Goal: Navigation & Orientation: Find specific page/section

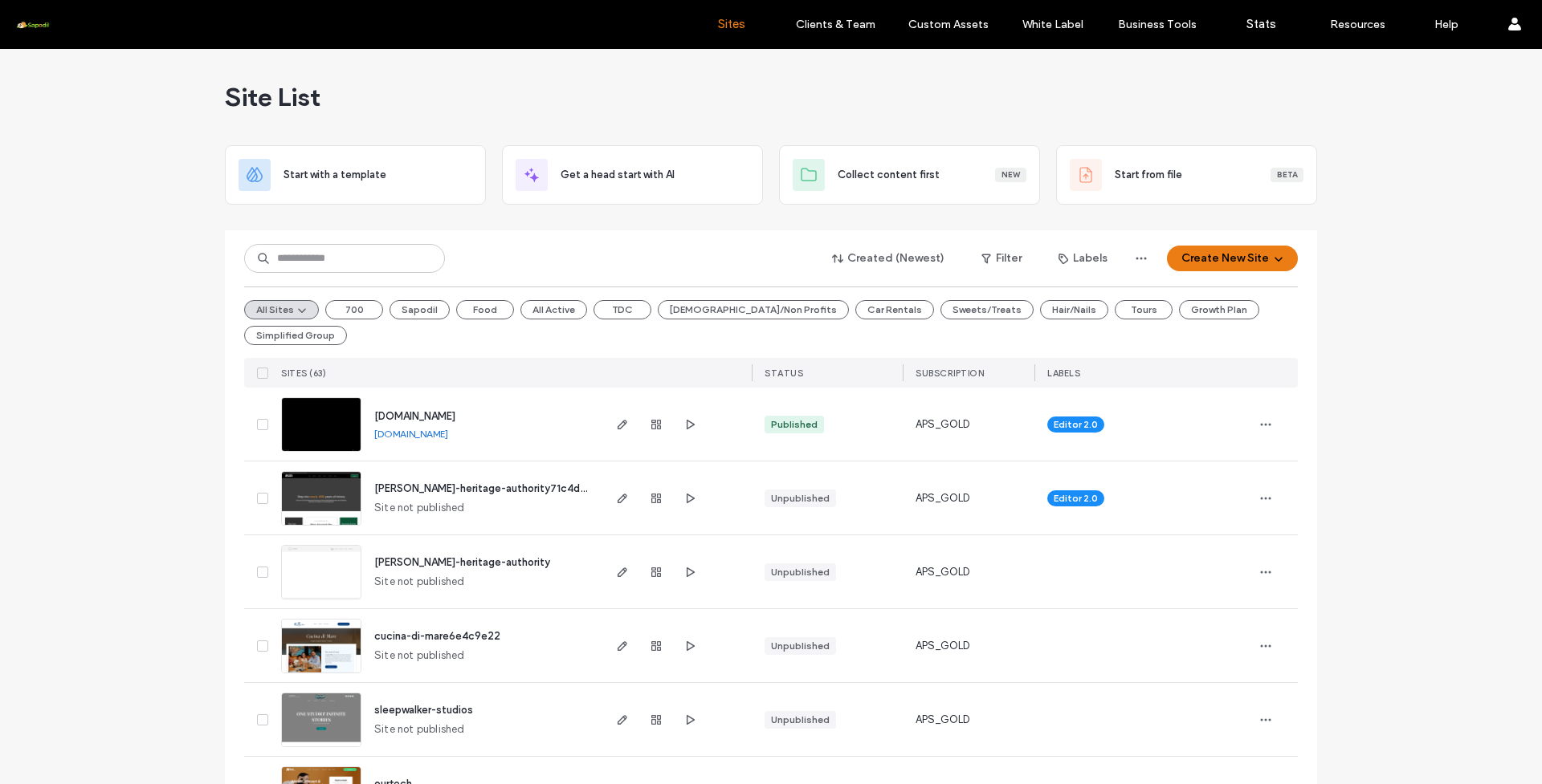
scroll to position [10, 0]
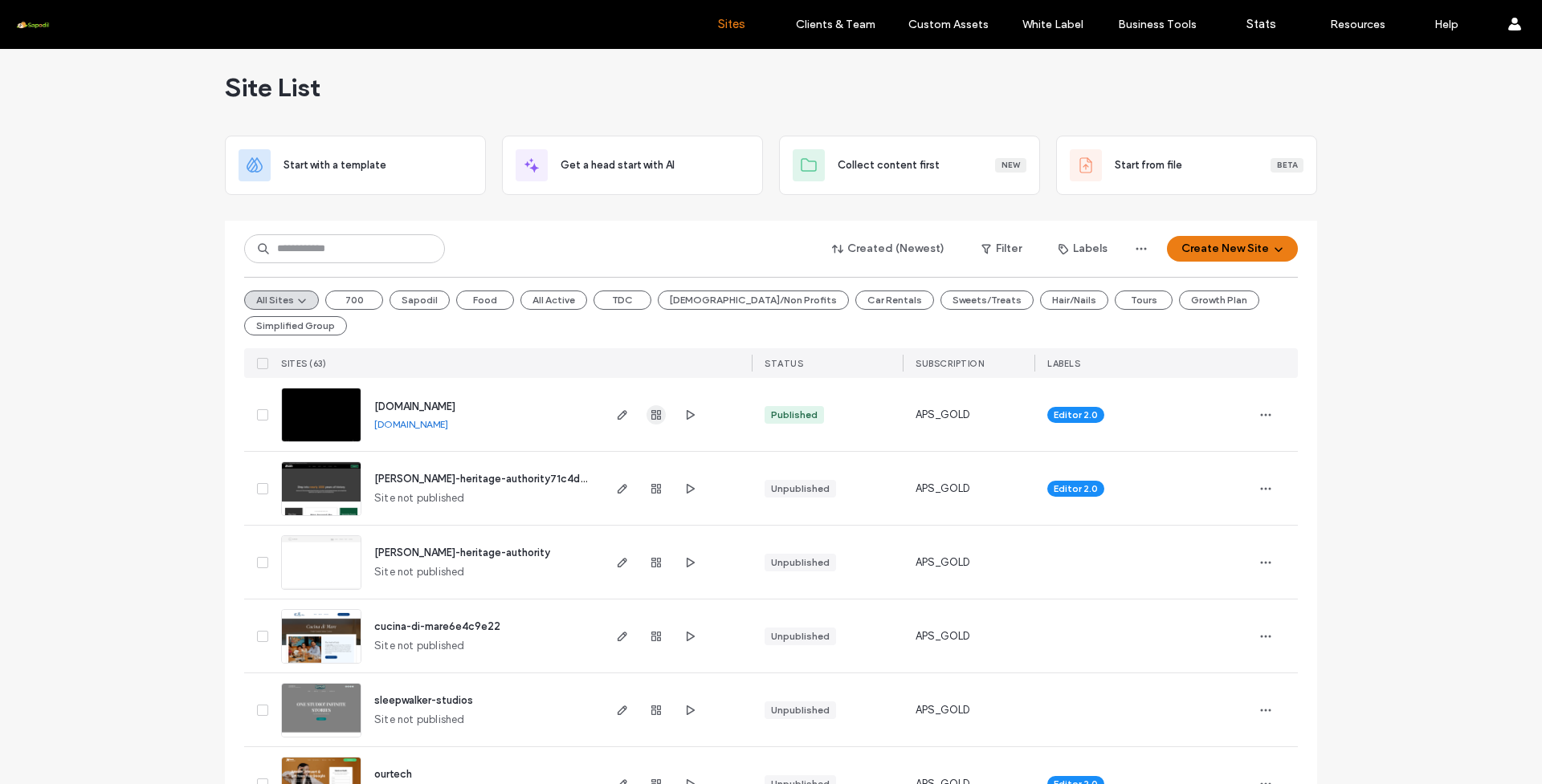
click at [650, 409] on icon "button" at bounding box center [656, 415] width 13 height 13
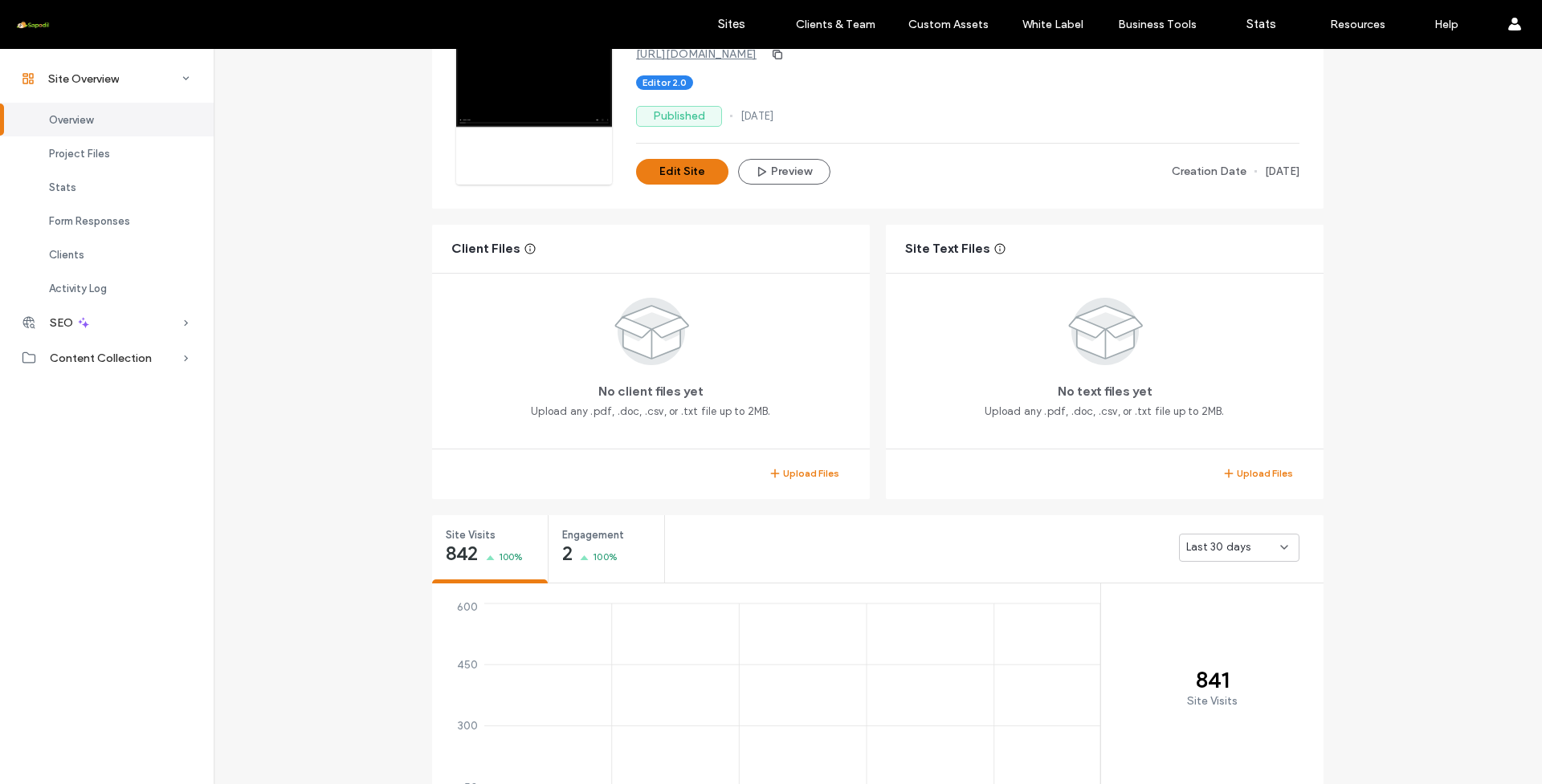
scroll to position [394, 0]
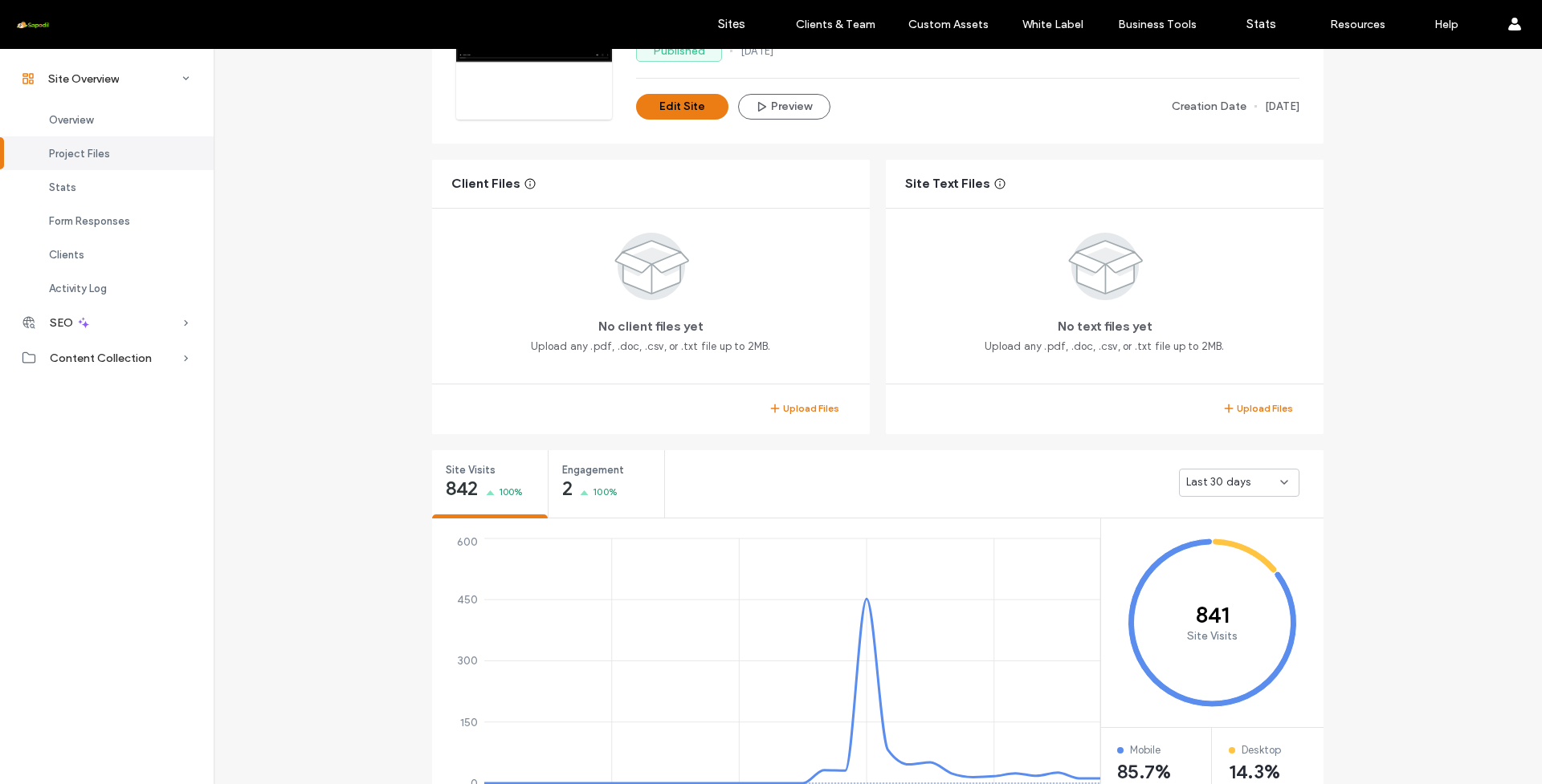
scroll to position [36, 0]
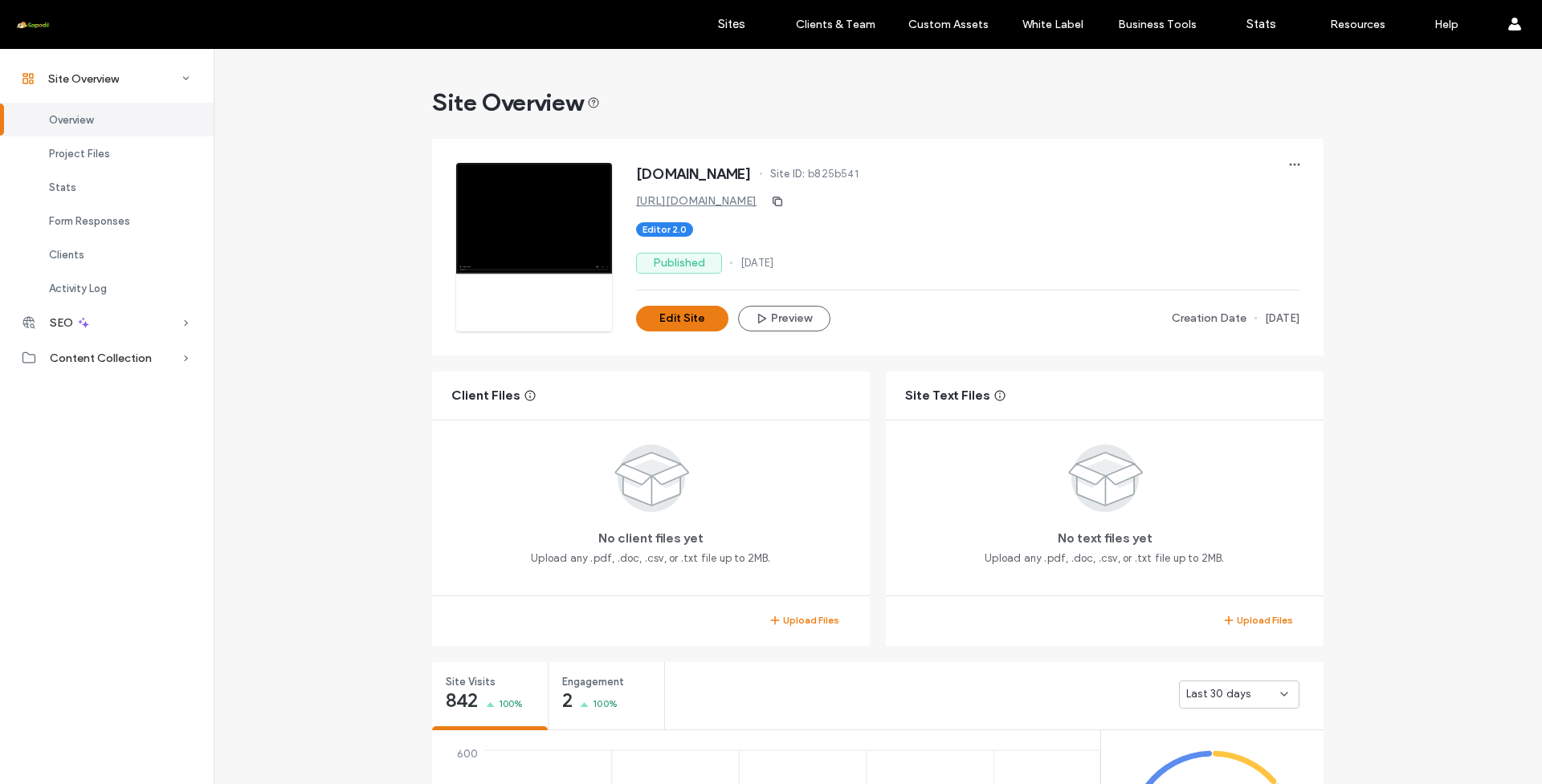
scroll to position [10, 0]
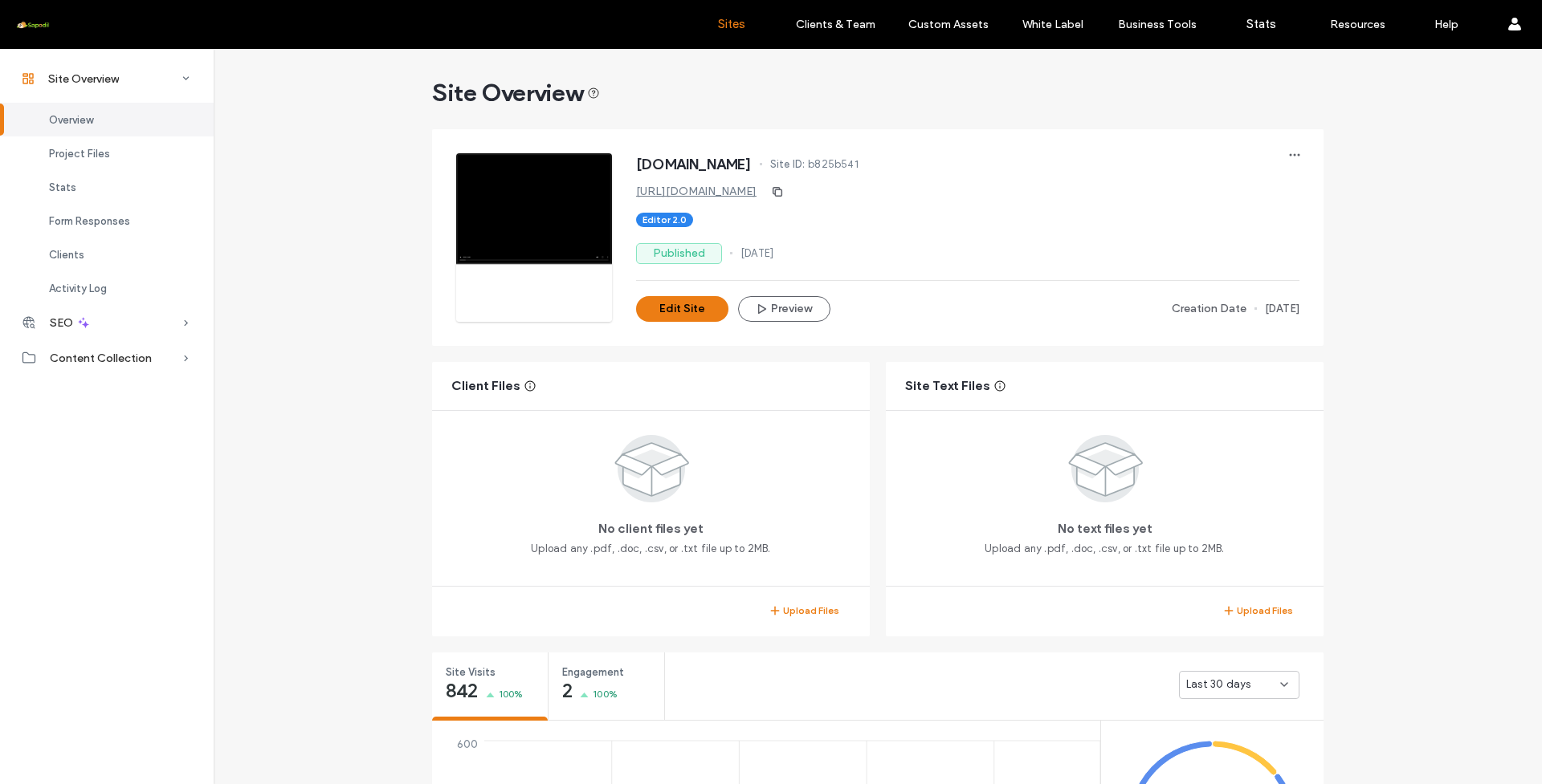
click at [733, 31] on label "Sites" at bounding box center [732, 24] width 27 height 14
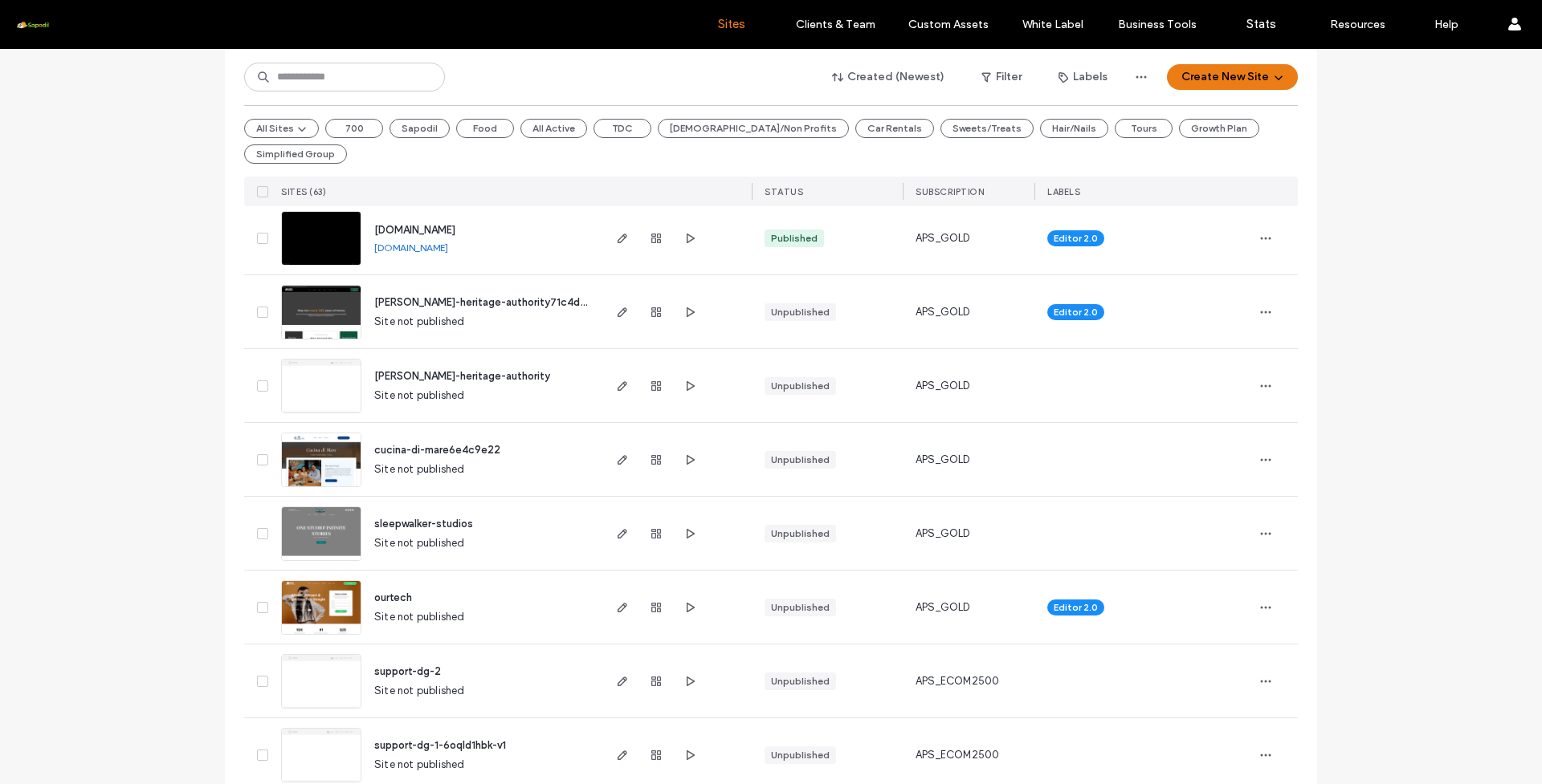
scroll to position [351, 0]
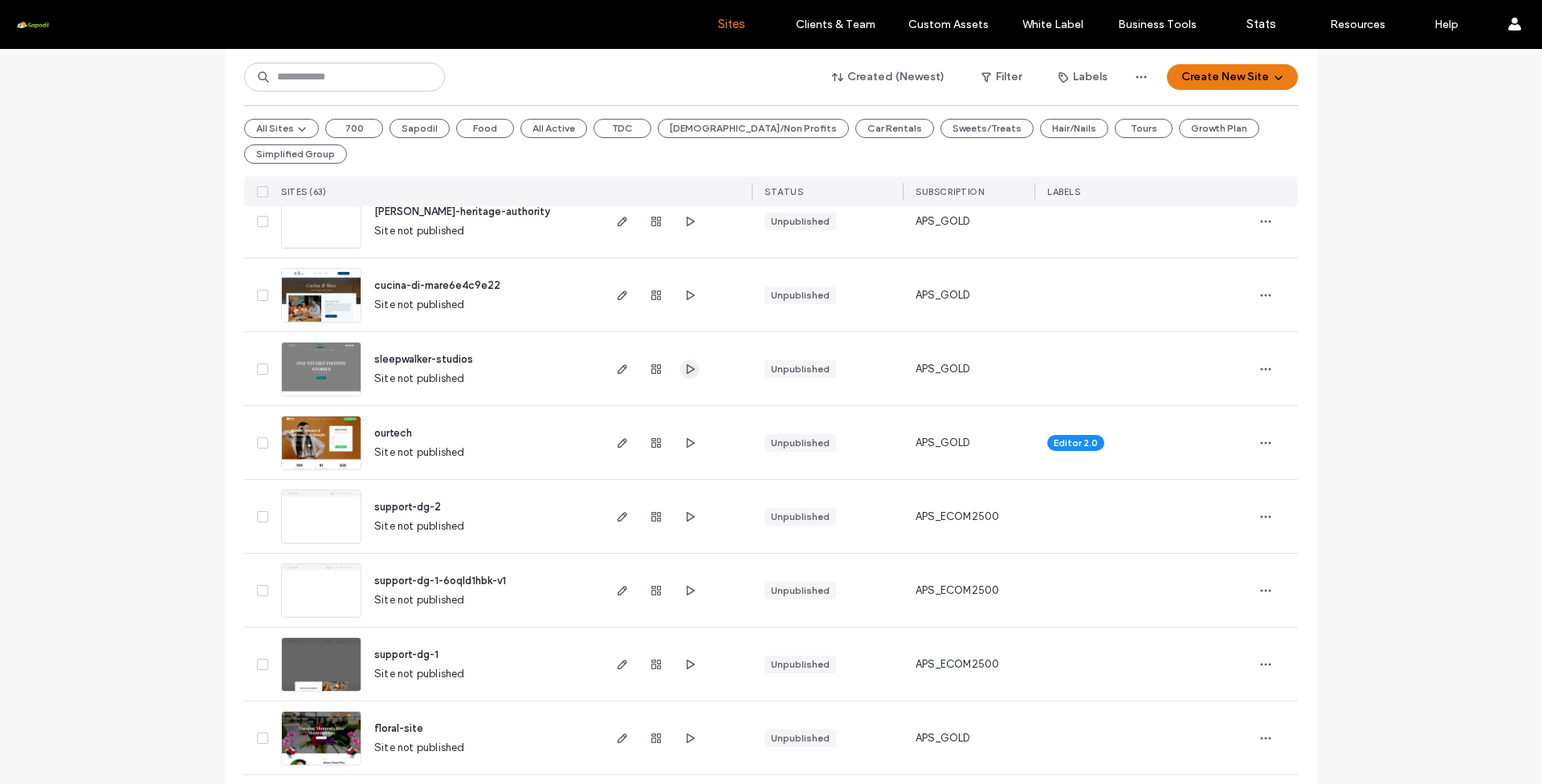
click at [689, 363] on icon "button" at bounding box center [689, 369] width 13 height 13
